Goal: Task Accomplishment & Management: Use online tool/utility

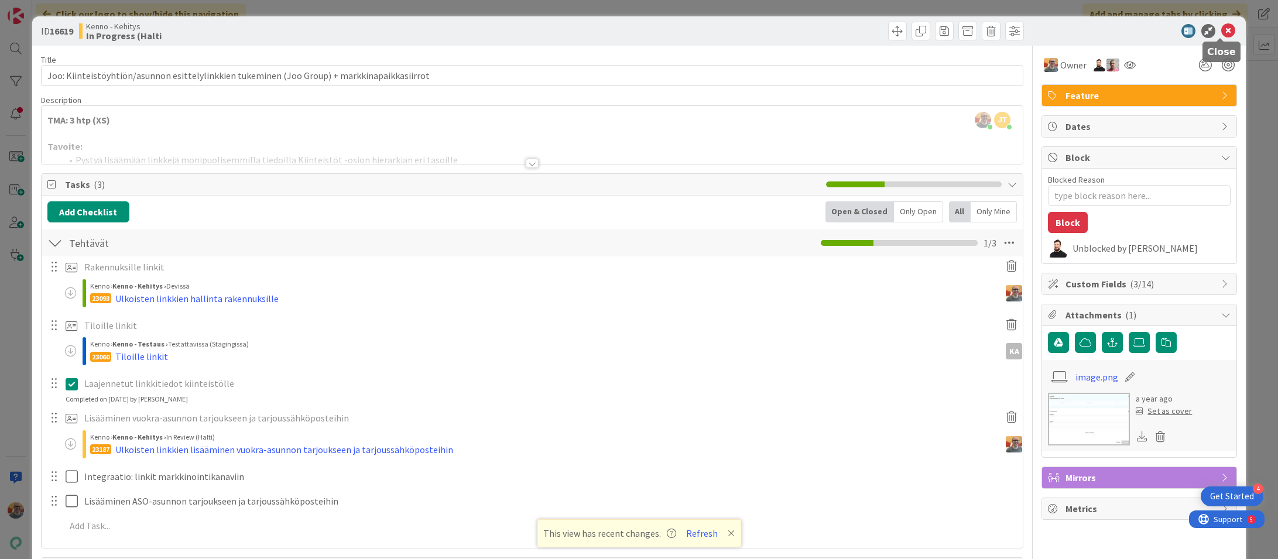
click at [1222, 29] on icon at bounding box center [1229, 31] width 14 height 14
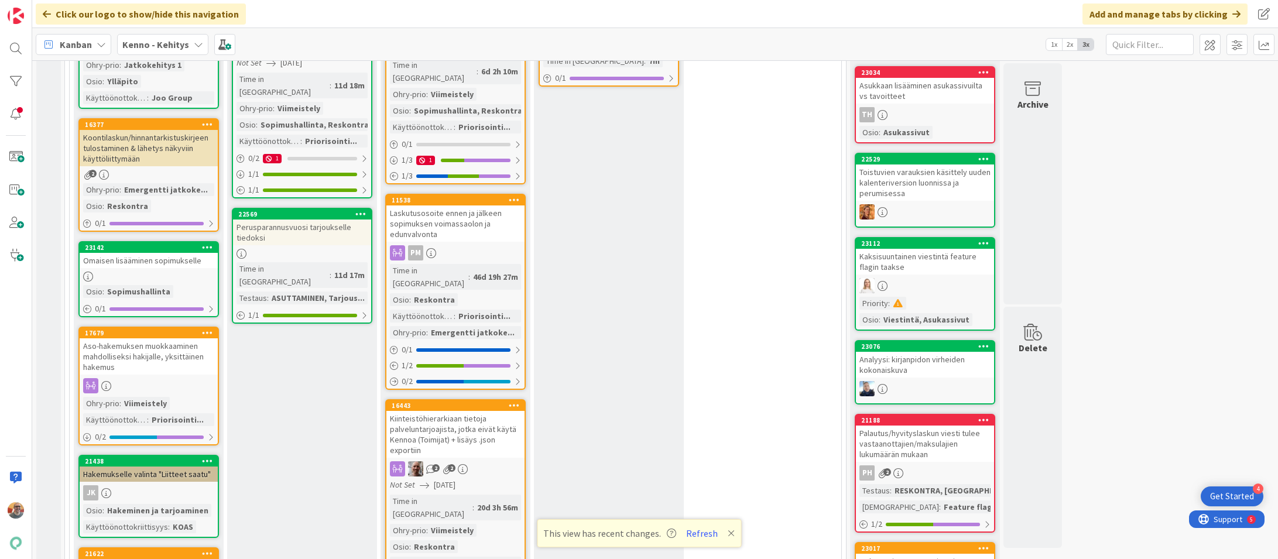
scroll to position [510, 0]
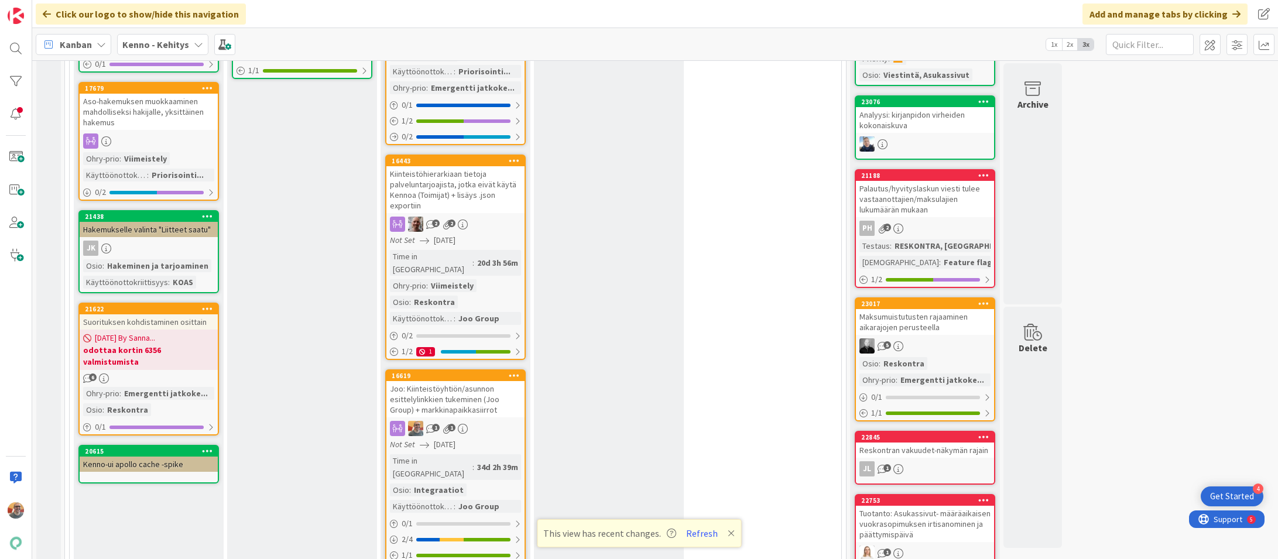
click at [473, 381] on div "Joo: Kiinteistöyhtiön/asunnon esittelylinkkien tukeminen (Joo Group) + markkina…" at bounding box center [456, 399] width 138 height 36
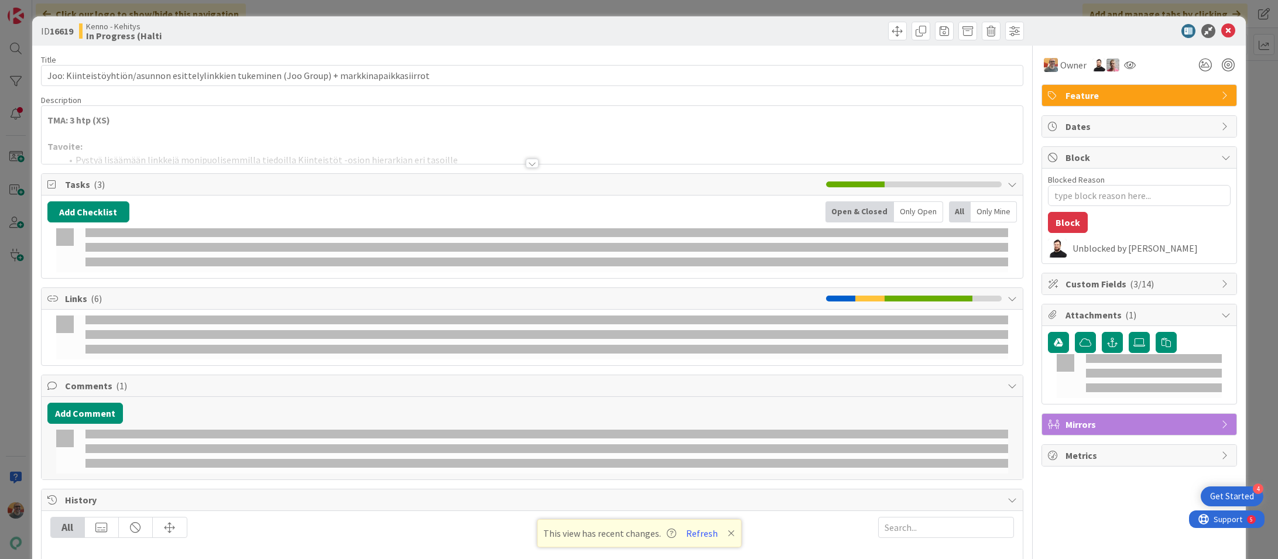
type textarea "x"
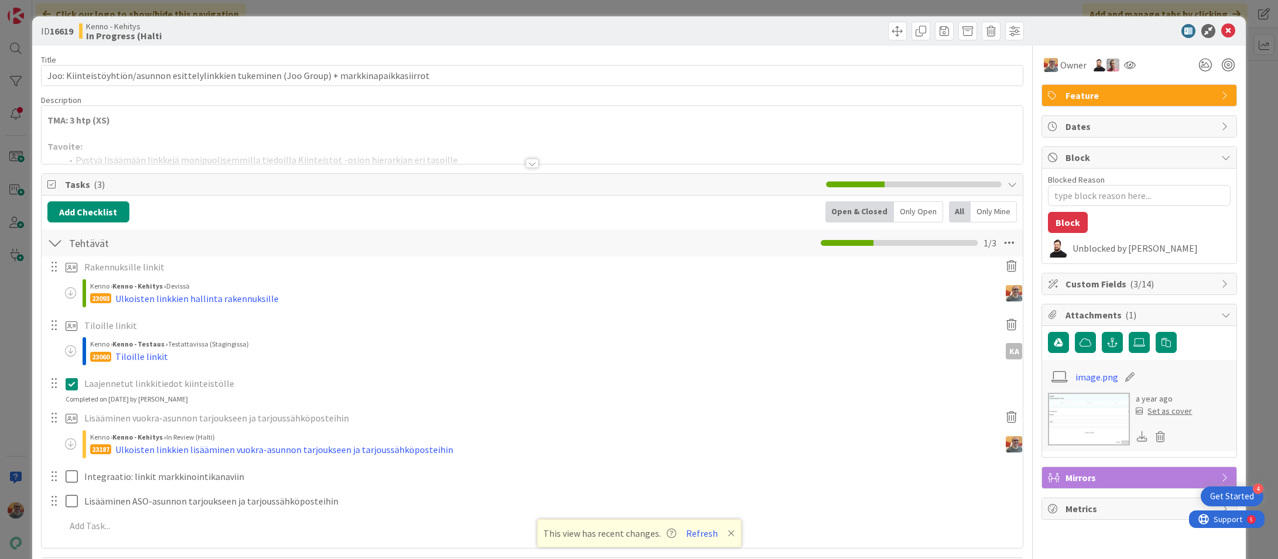
click at [213, 142] on div at bounding box center [533, 149] width 982 height 30
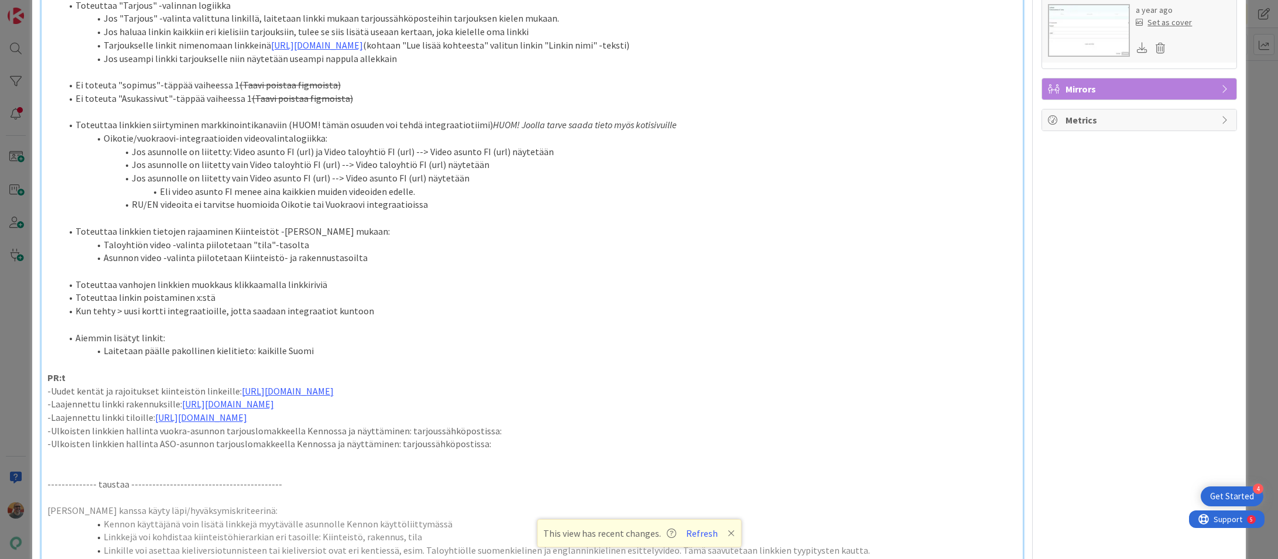
scroll to position [526, 0]
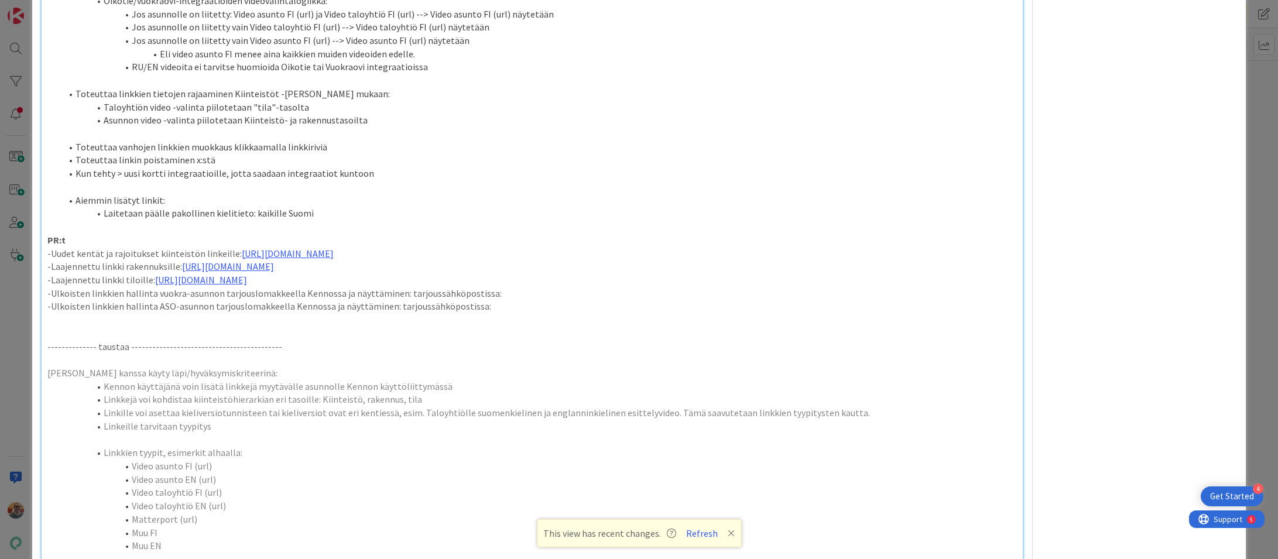
click at [504, 300] on p "-Ulkoisten linkkien hallinta vuokra-asunnon tarjouslomakkeella Kennossa ja näyt…" at bounding box center [532, 293] width 970 height 13
type textarea "x"
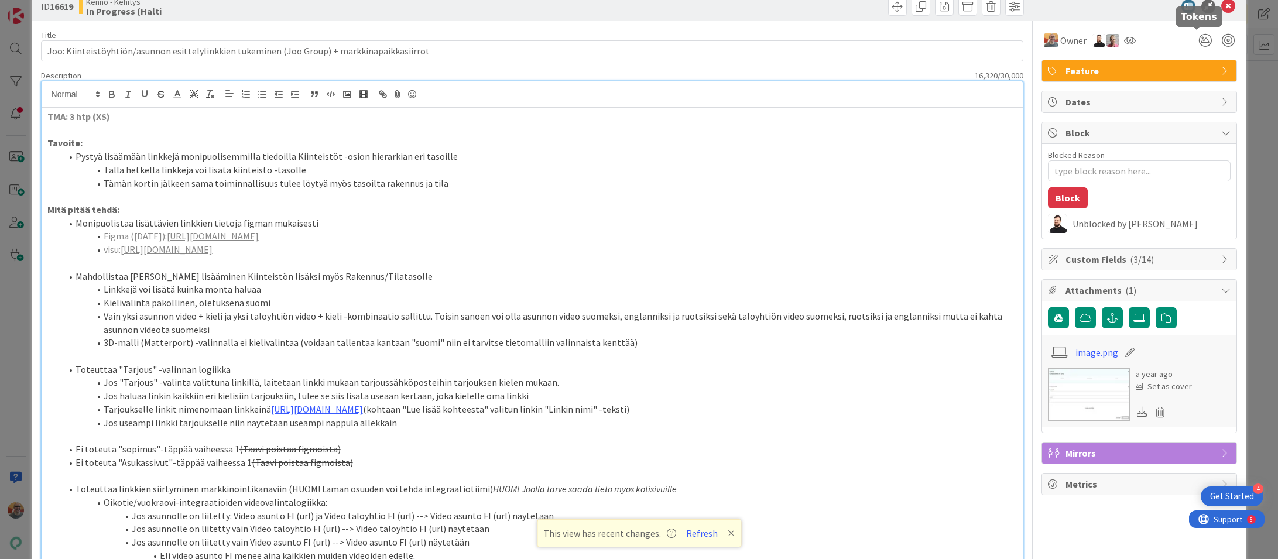
scroll to position [0, 0]
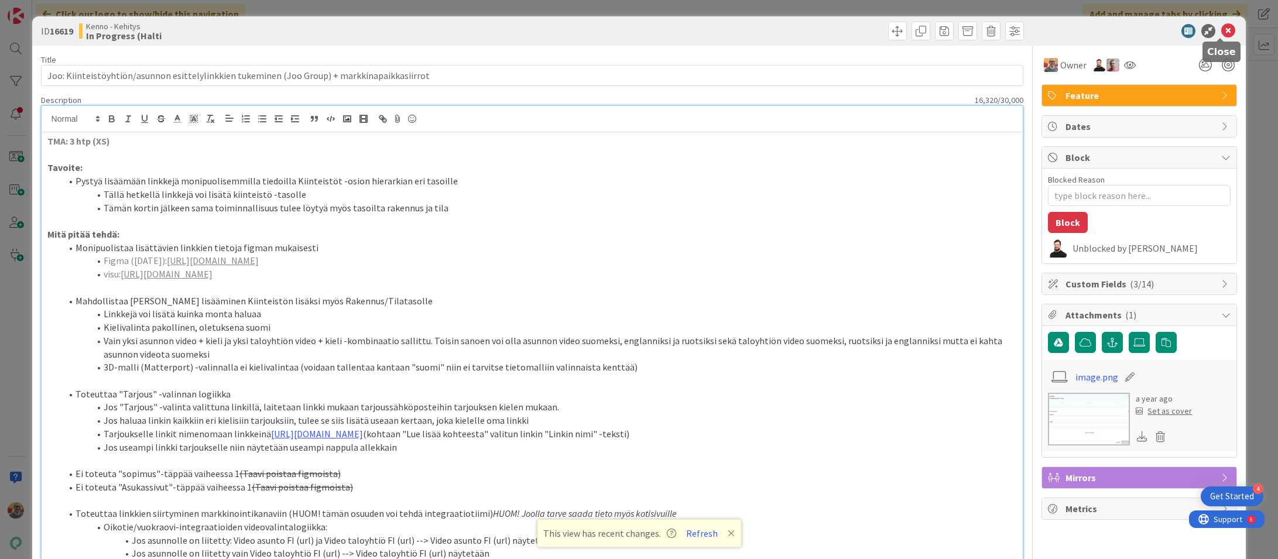
click at [1224, 30] on icon at bounding box center [1229, 31] width 14 height 14
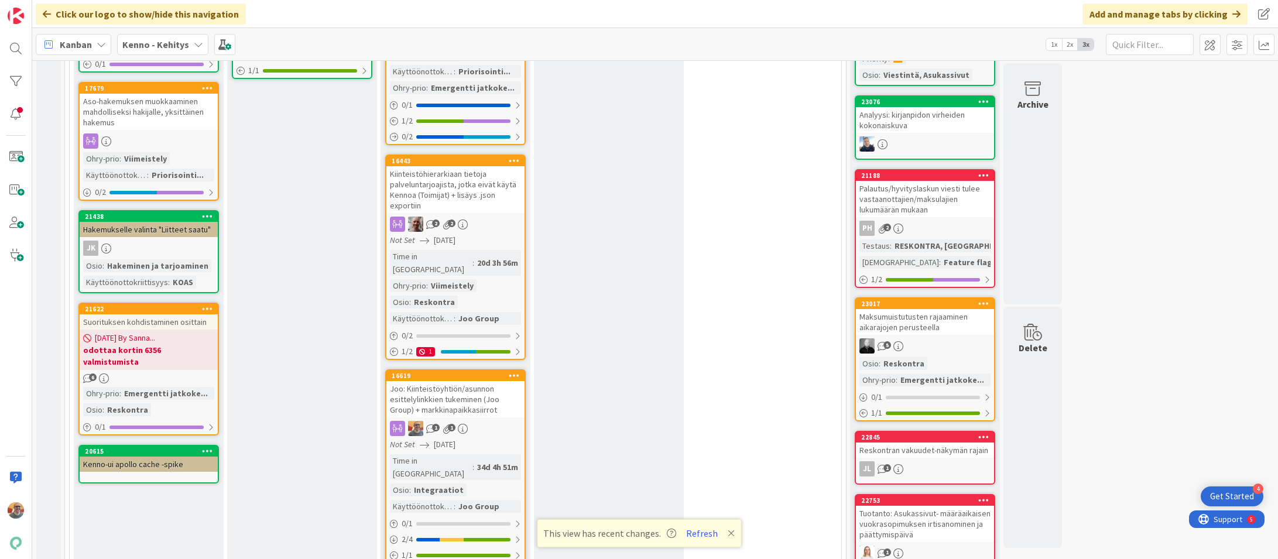
scroll to position [510, 0]
